Goal: Find specific page/section: Find specific page/section

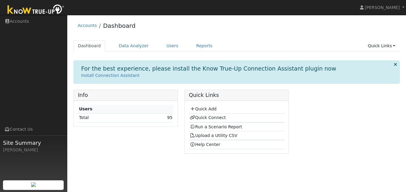
click at [167, 117] on td "95" at bounding box center [155, 117] width 37 height 9
click at [171, 119] on link "95" at bounding box center [169, 117] width 5 height 5
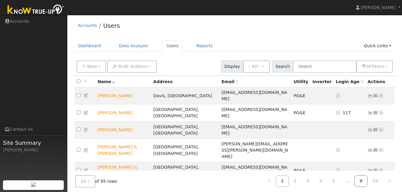
click at [363, 178] on link "9" at bounding box center [360, 181] width 13 height 12
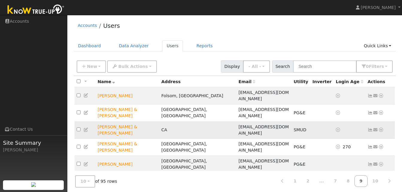
click at [381, 128] on icon at bounding box center [380, 130] width 5 height 4
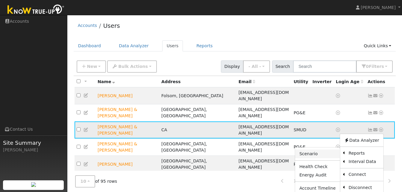
click at [314, 150] on link "Scenario" at bounding box center [317, 154] width 45 height 8
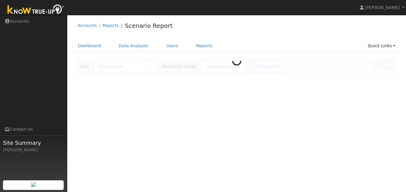
type input "[PERSON_NAME] & [PERSON_NAME]"
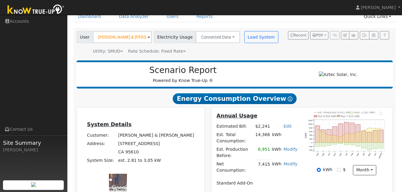
scroll to position [29, 0]
